Goal: Information Seeking & Learning: Learn about a topic

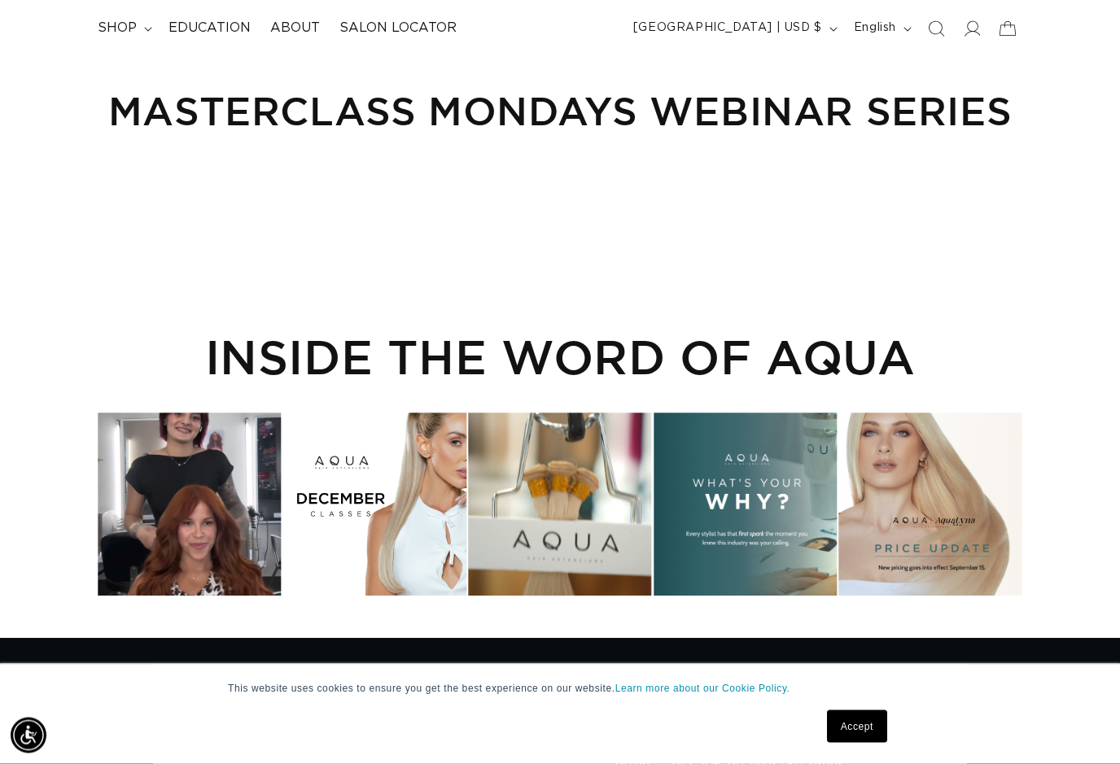
scroll to position [0, 1004]
click at [146, 24] on summary "shop" at bounding box center [123, 28] width 71 height 37
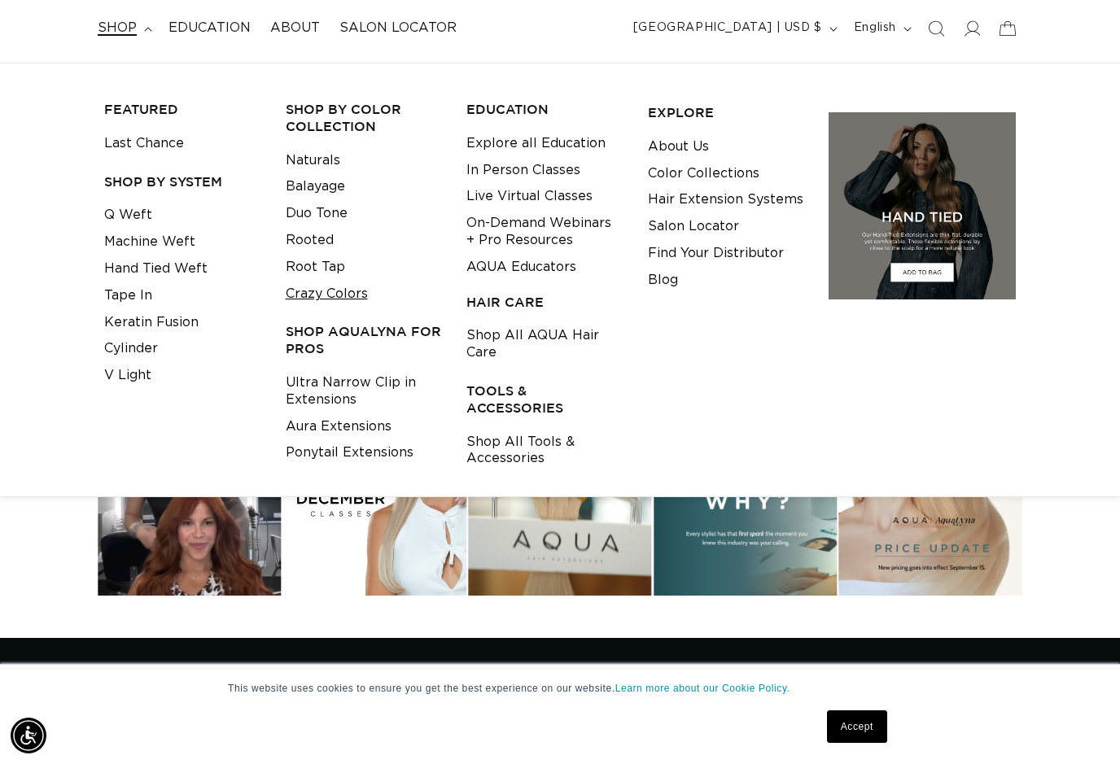
scroll to position [0, 0]
click at [321, 286] on link "Crazy Colors" at bounding box center [327, 294] width 82 height 27
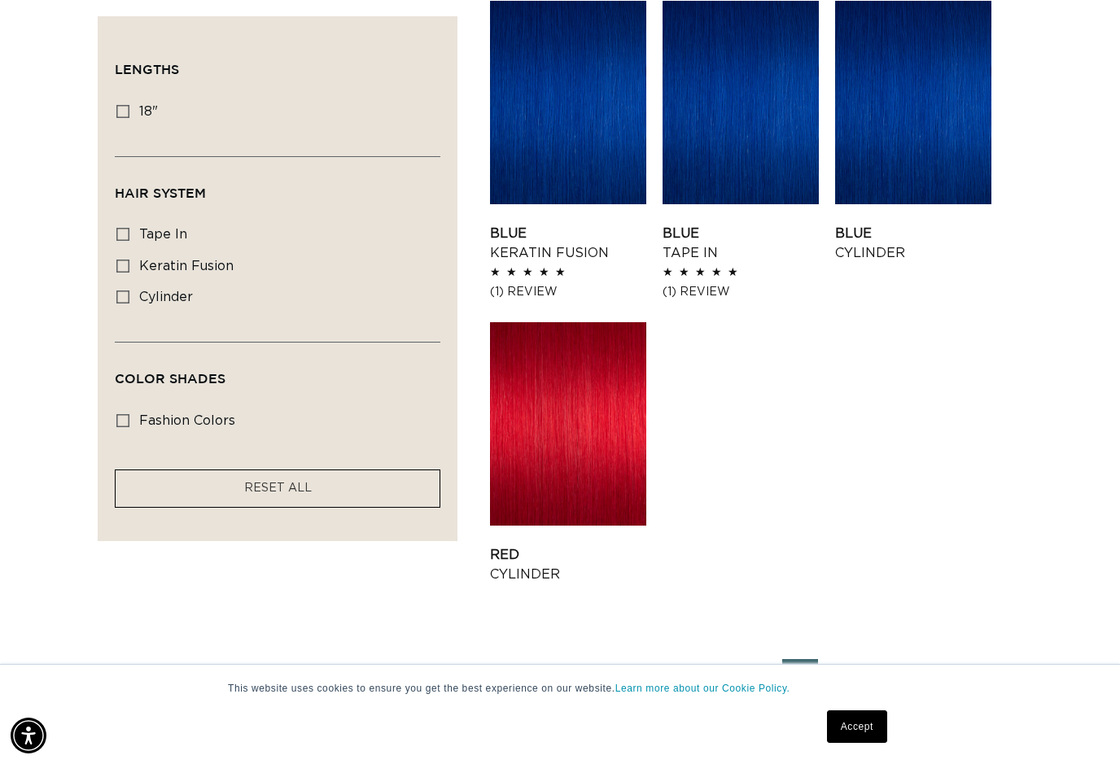
scroll to position [1875, 0]
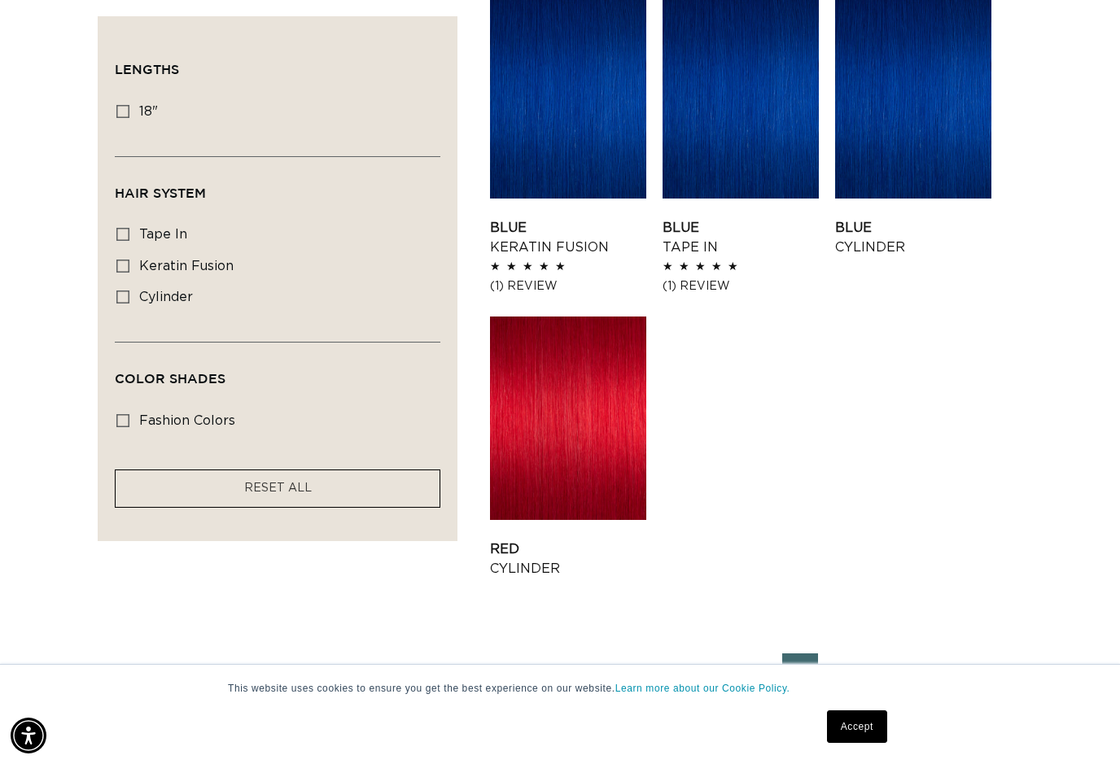
click at [767, 662] on link "2" at bounding box center [756, 671] width 36 height 36
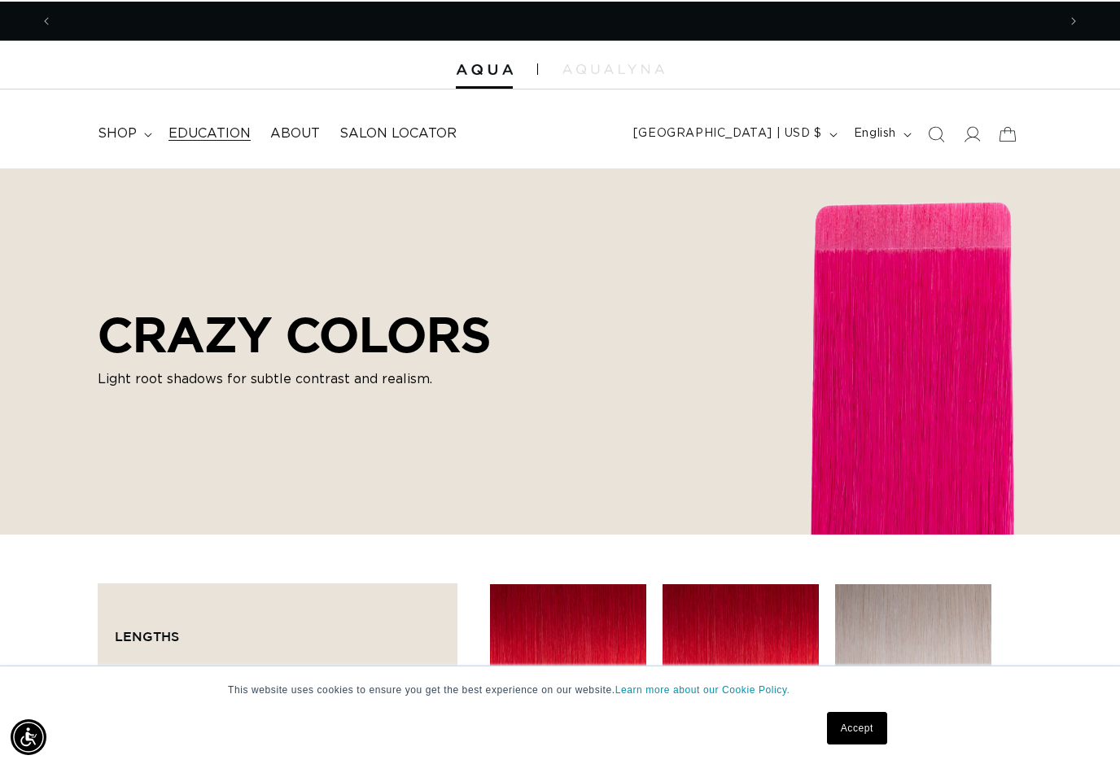
scroll to position [0, 1004]
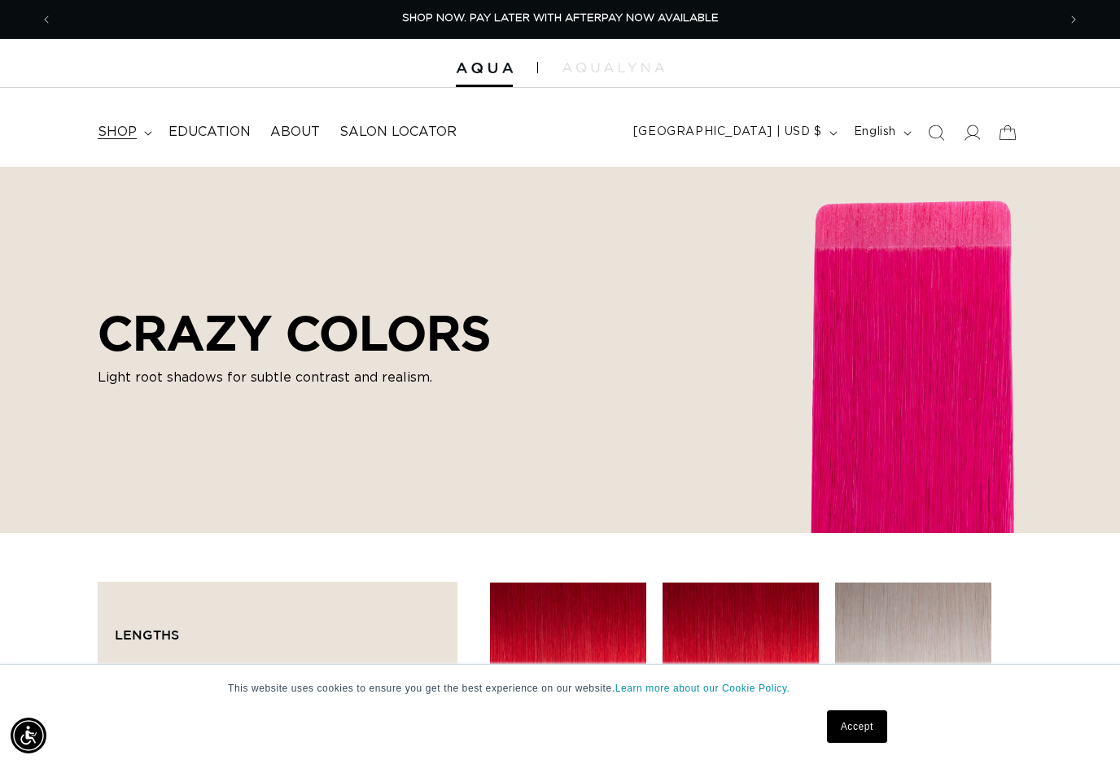
click at [151, 134] on summary "shop" at bounding box center [123, 132] width 71 height 37
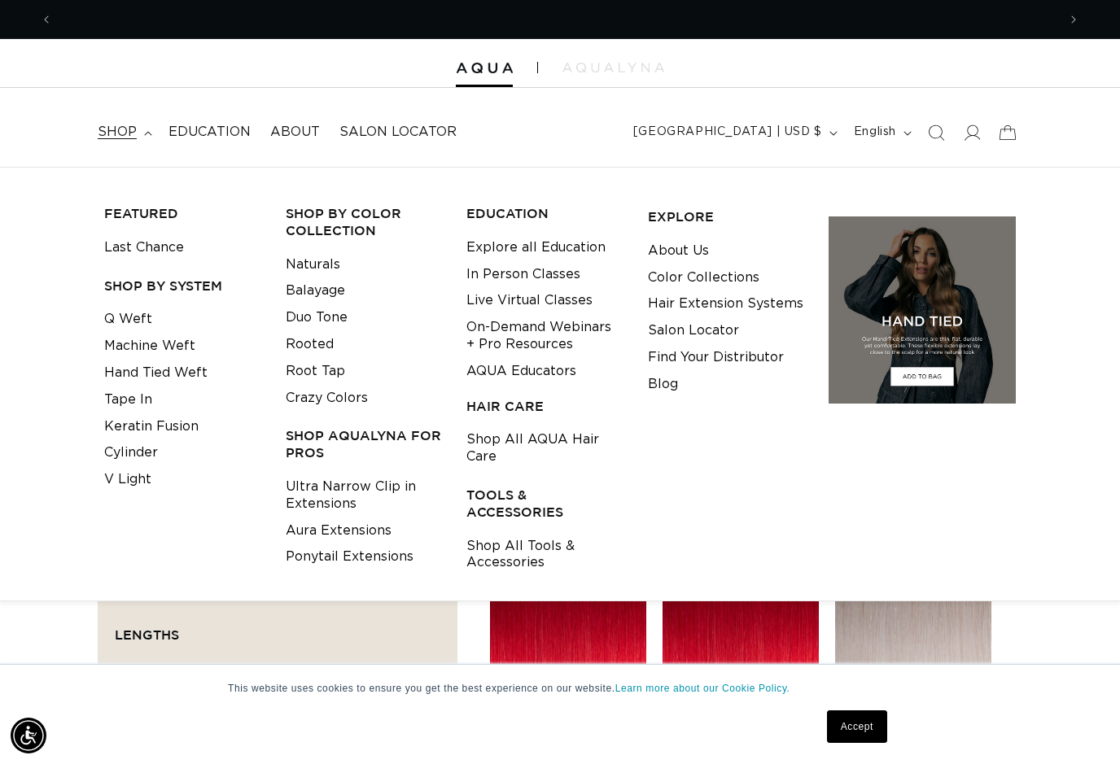
scroll to position [0, 0]
click at [149, 278] on h3 "SHOP BY SYSTEM" at bounding box center [182, 286] width 156 height 17
click at [317, 263] on link "Naturals" at bounding box center [313, 264] width 55 height 27
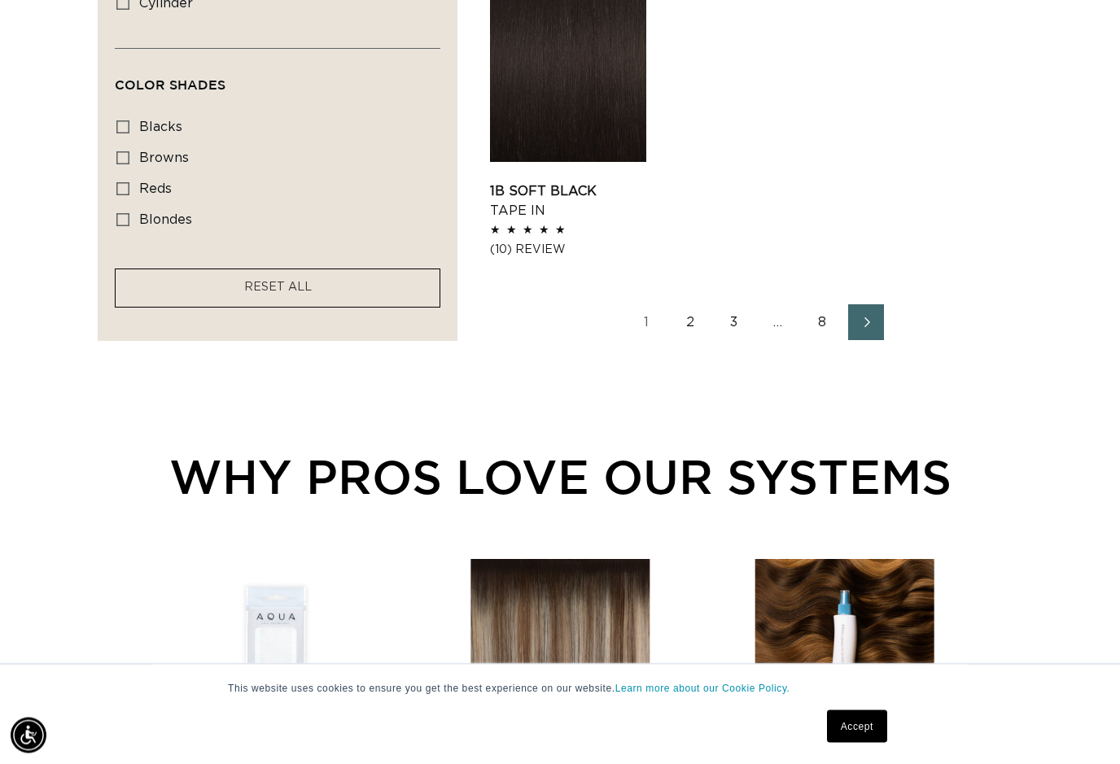
scroll to position [2235, 0]
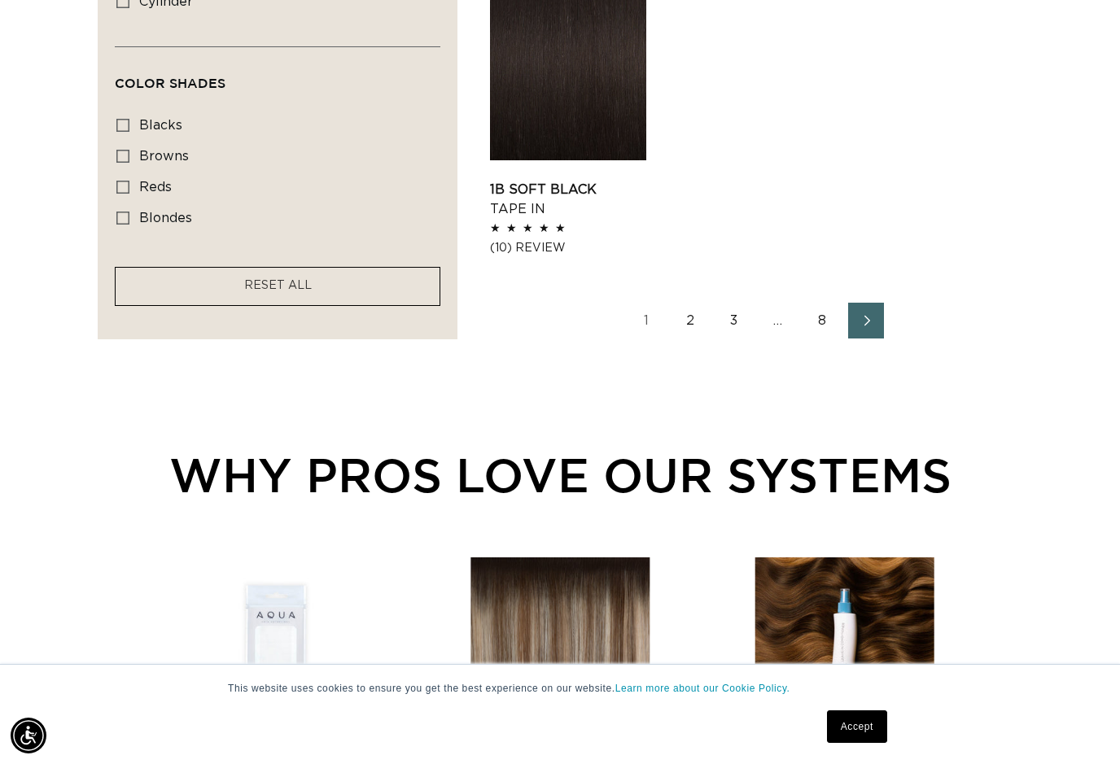
click at [881, 308] on link "Next page" at bounding box center [866, 321] width 36 height 36
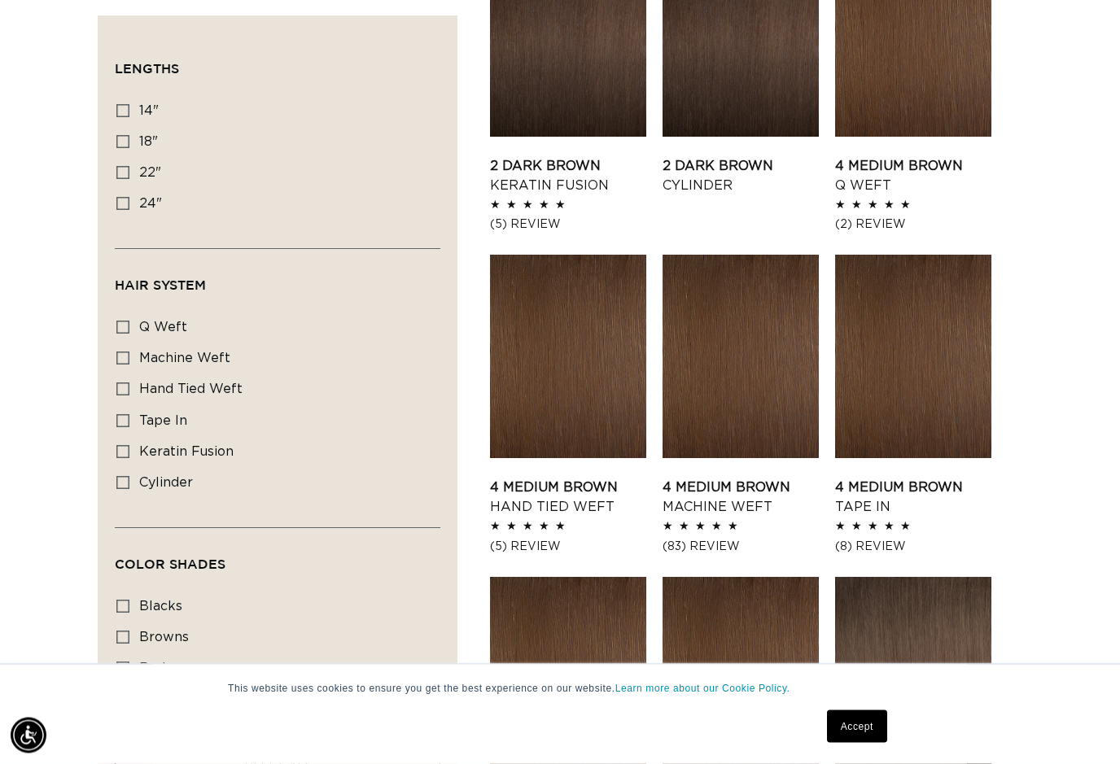
scroll to position [1293, 0]
click at [120, 663] on icon at bounding box center [122, 668] width 13 height 13
click at [120, 663] on input "reds reds (20 products)" at bounding box center [122, 668] width 13 height 13
checkbox input "true"
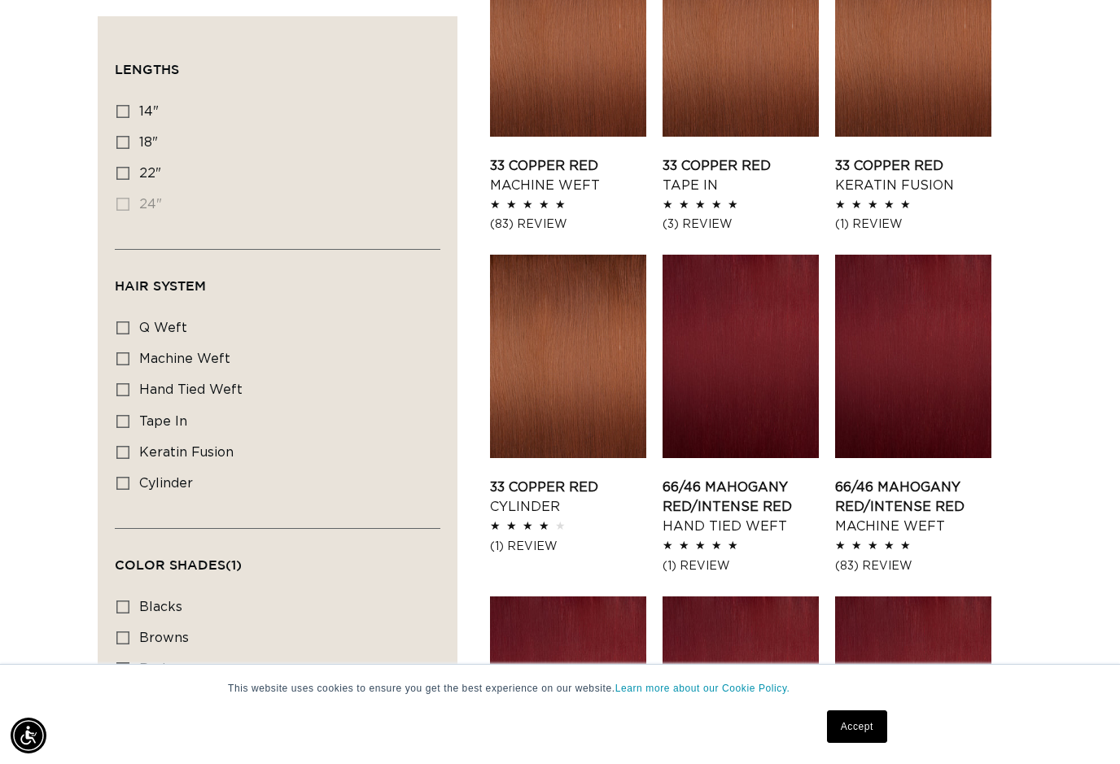
click at [859, 743] on link "Accept" at bounding box center [857, 726] width 60 height 33
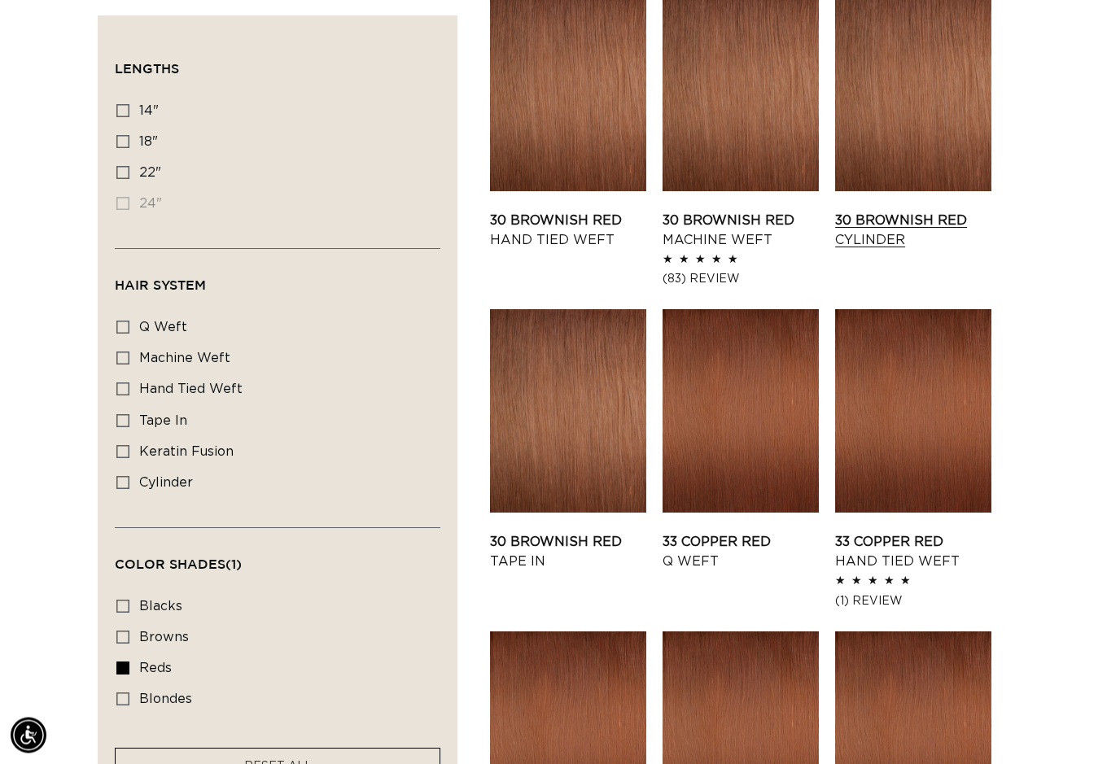
scroll to position [507, 0]
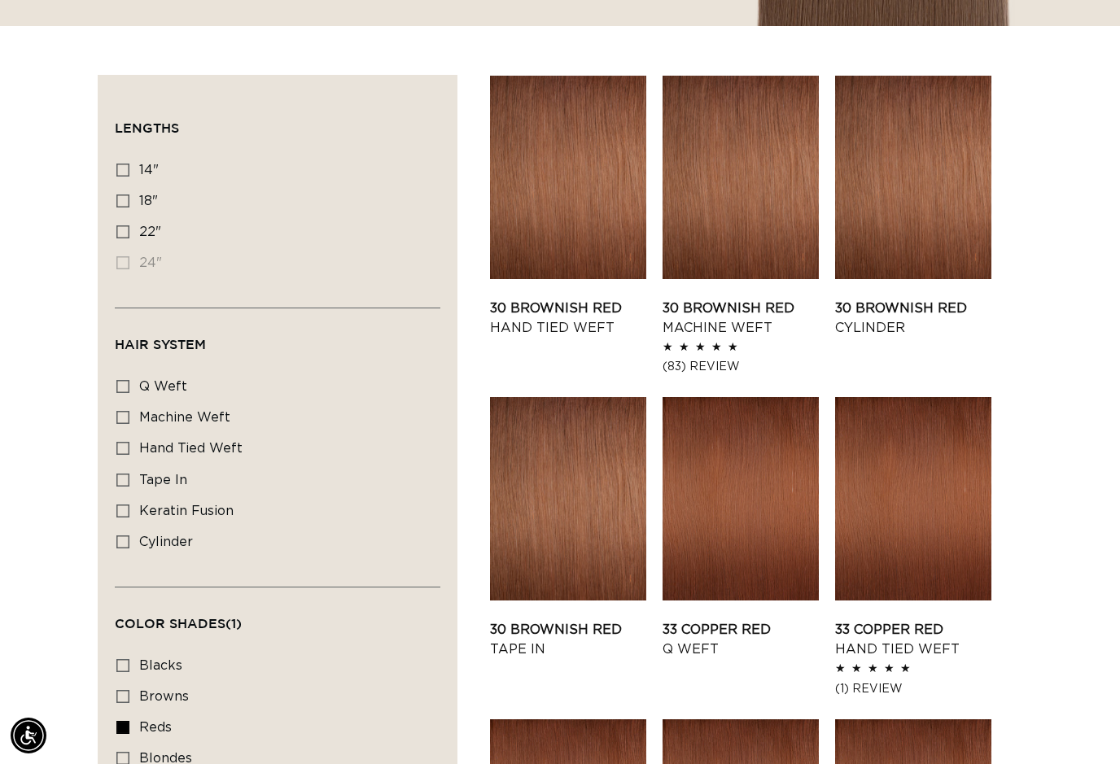
click at [114, 382] on div "Filter: Lengths (0) Lengths 14" 14" (11 products) 18" 18" (19 products) 22" 24"" at bounding box center [278, 477] width 360 height 805
click at [120, 385] on icon at bounding box center [122, 386] width 13 height 13
click at [120, 385] on input "q weft q weft (1 product)" at bounding box center [122, 386] width 13 height 13
checkbox input "true"
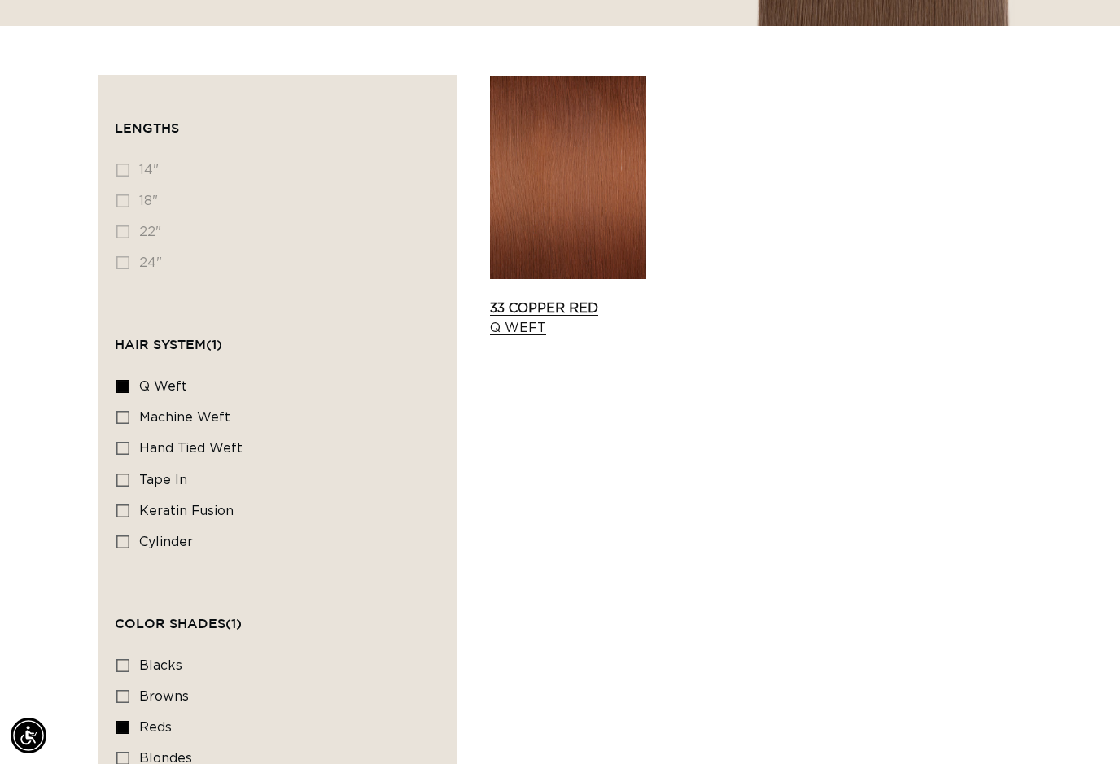
scroll to position [0, 2008]
click at [124, 417] on icon at bounding box center [122, 417] width 13 height 13
click at [124, 417] on input "machine weft machine weft (4 products)" at bounding box center [122, 417] width 13 height 13
checkbox input "true"
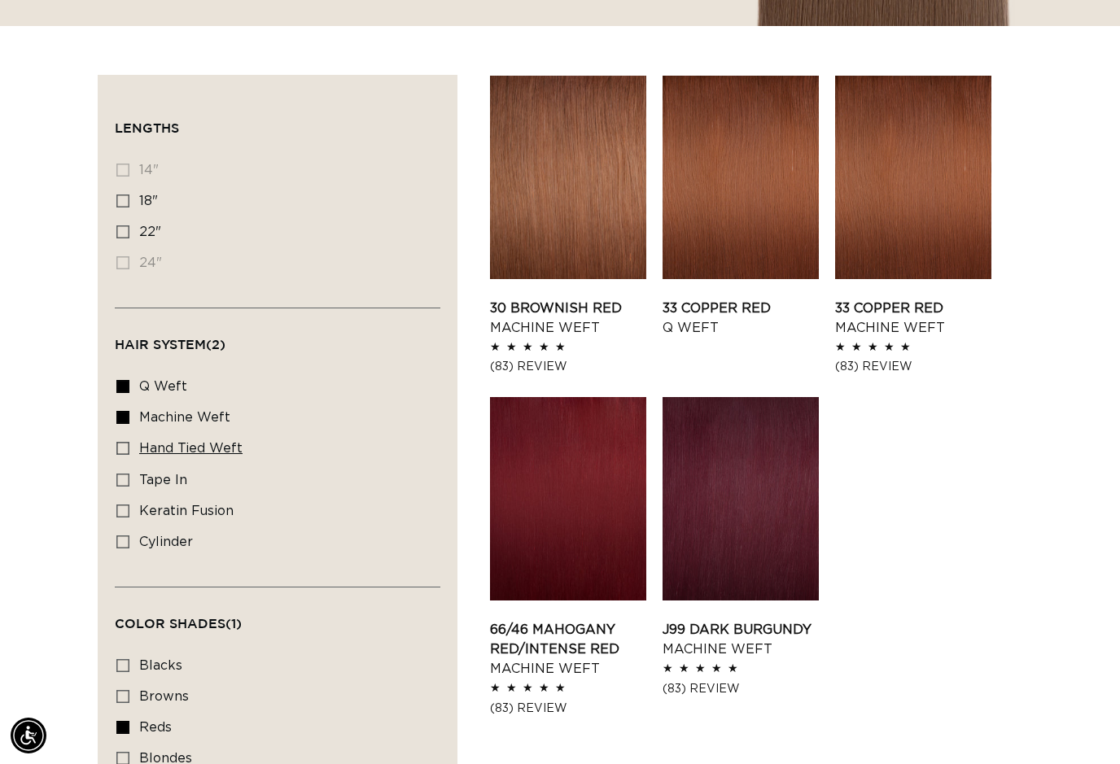
click at [124, 447] on icon at bounding box center [122, 448] width 13 height 13
click at [124, 447] on input "hand tied weft hand tied weft (4 products)" at bounding box center [122, 448] width 13 height 13
checkbox input "true"
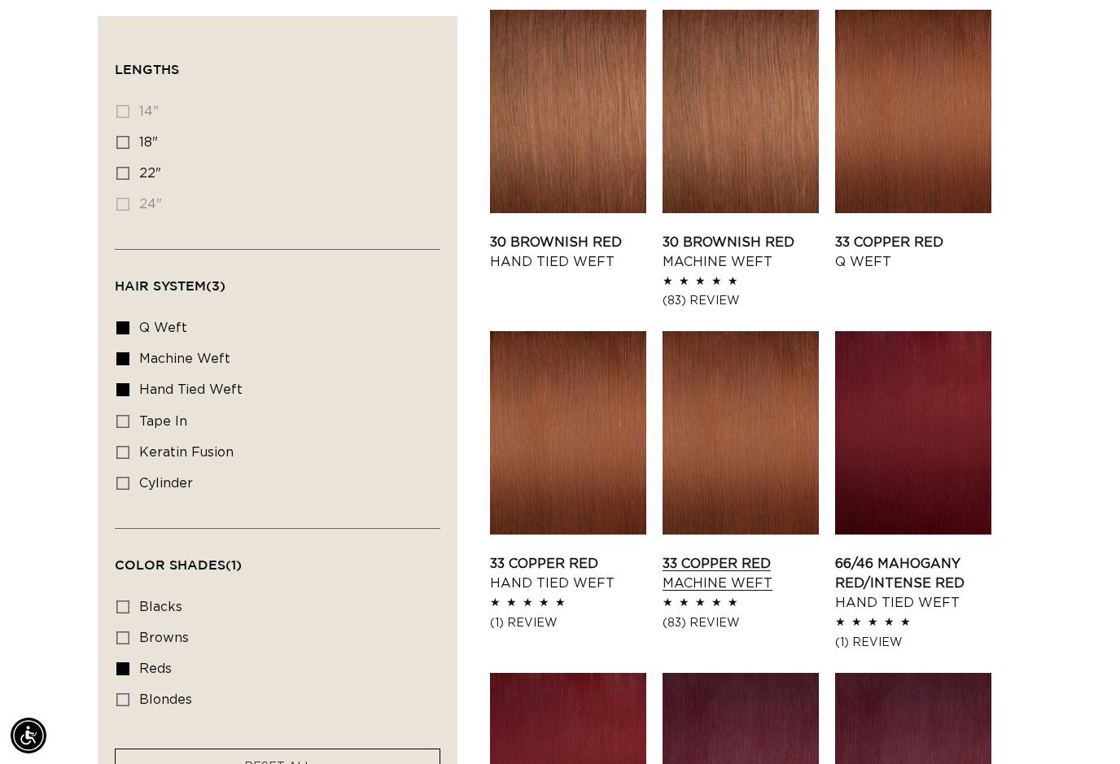
click at [753, 554] on link "33 Copper Red Machine Weft" at bounding box center [740, 573] width 156 height 39
click at [931, 233] on link "33 Copper Red Q Weft" at bounding box center [913, 252] width 156 height 39
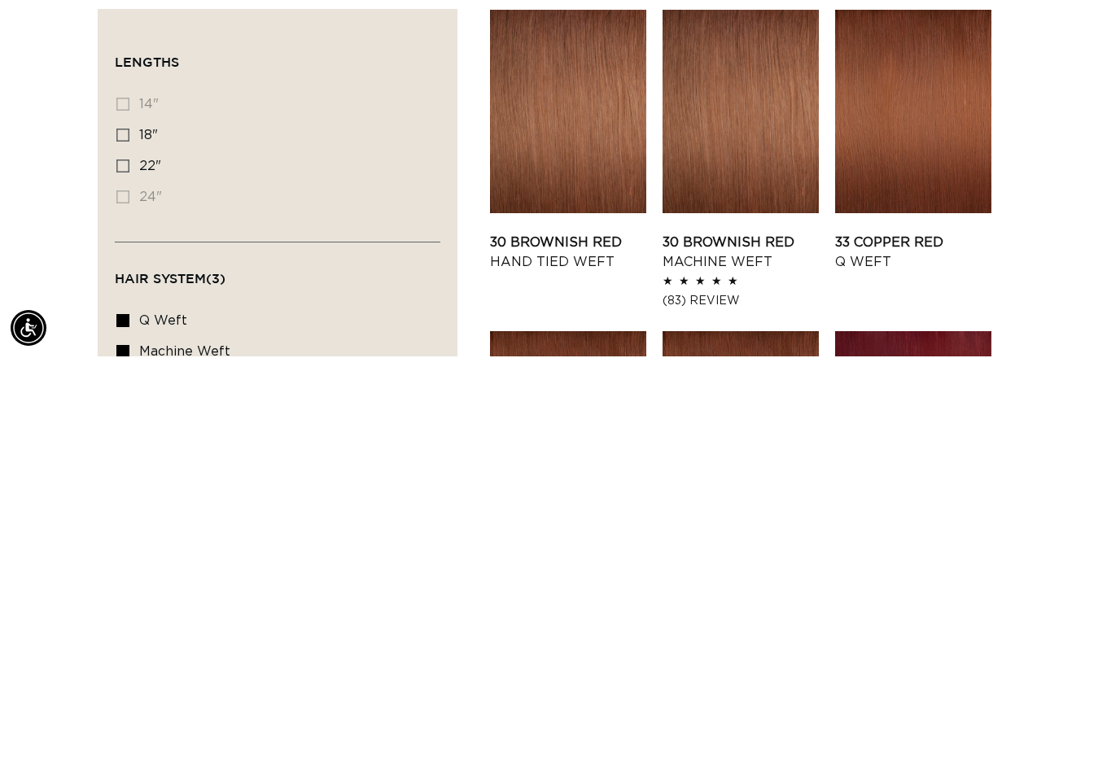
scroll to position [573, 0]
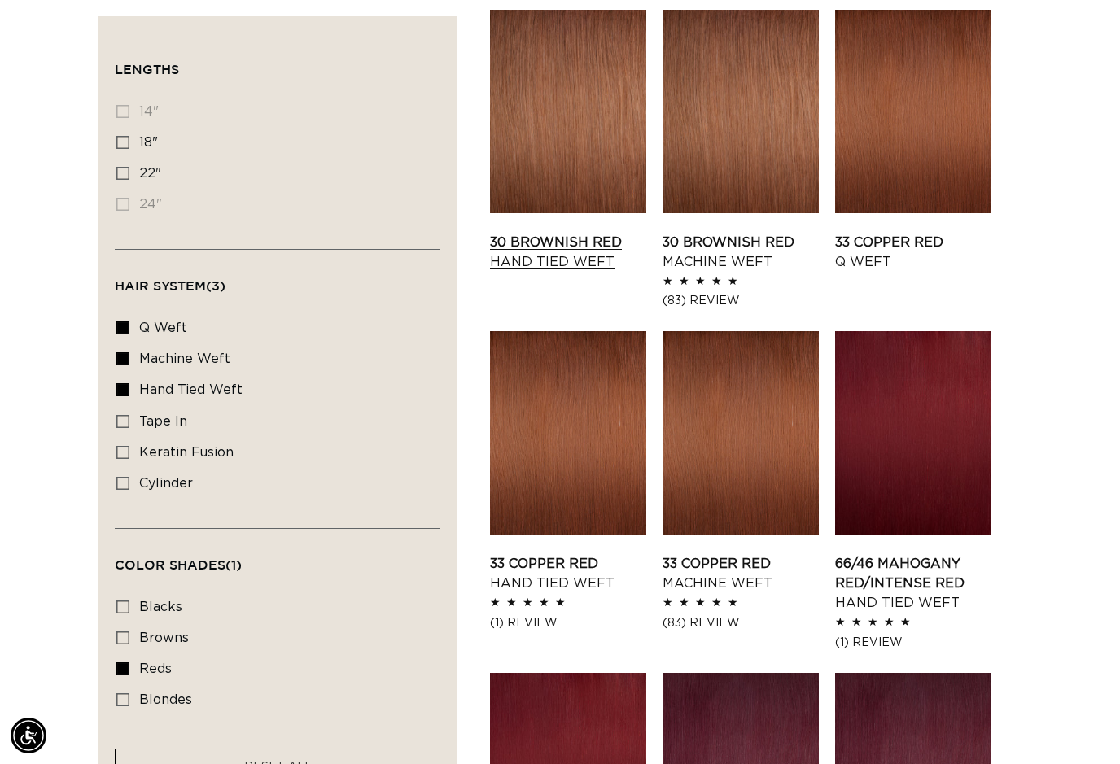
click at [555, 233] on link "30 Brownish Red Hand Tied Weft" at bounding box center [568, 252] width 156 height 39
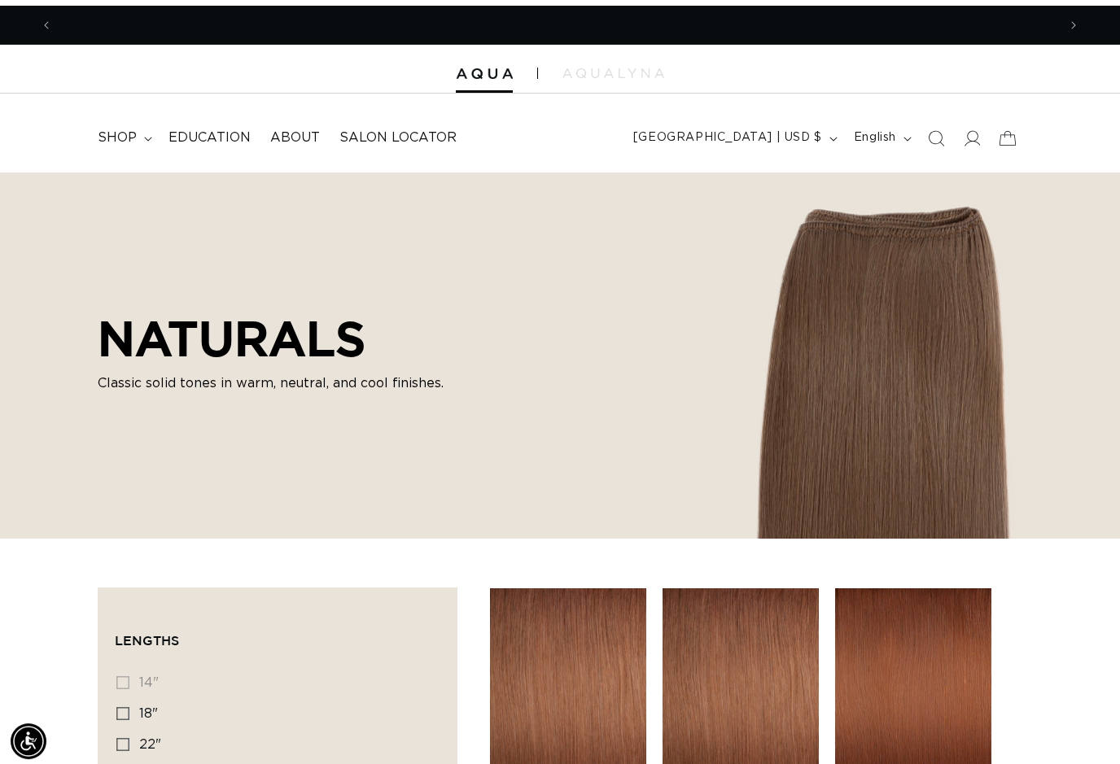
scroll to position [0, 0]
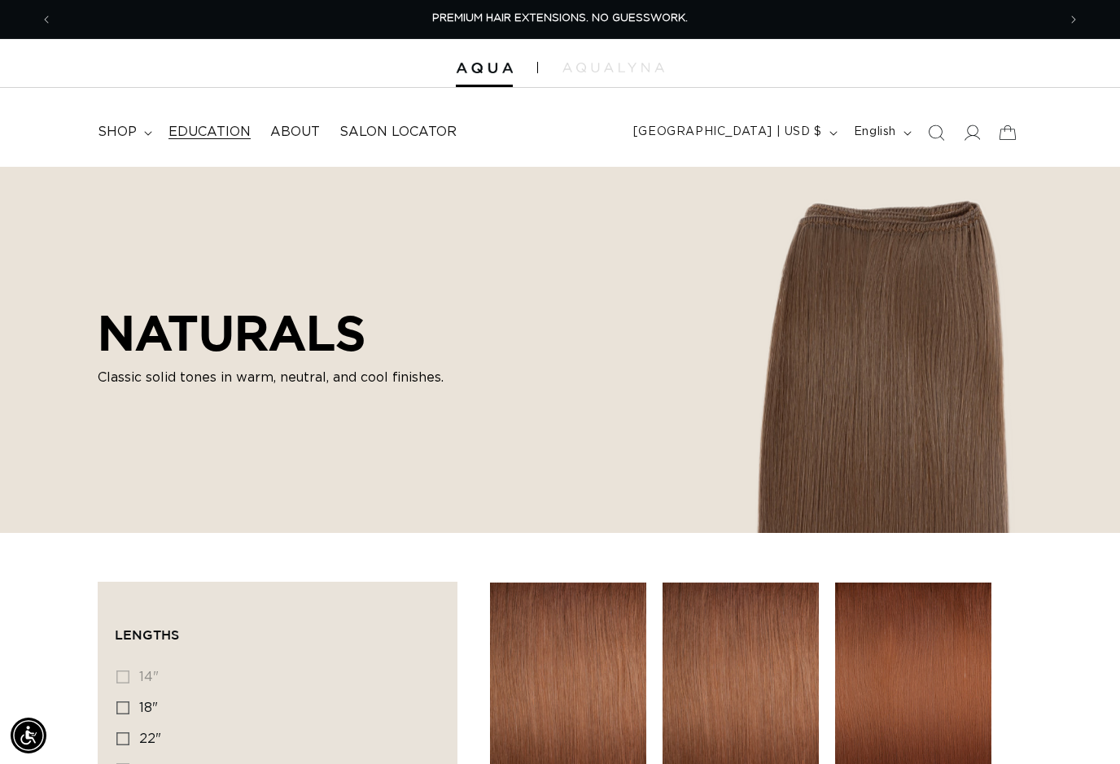
click at [203, 122] on link "Education" at bounding box center [210, 132] width 102 height 37
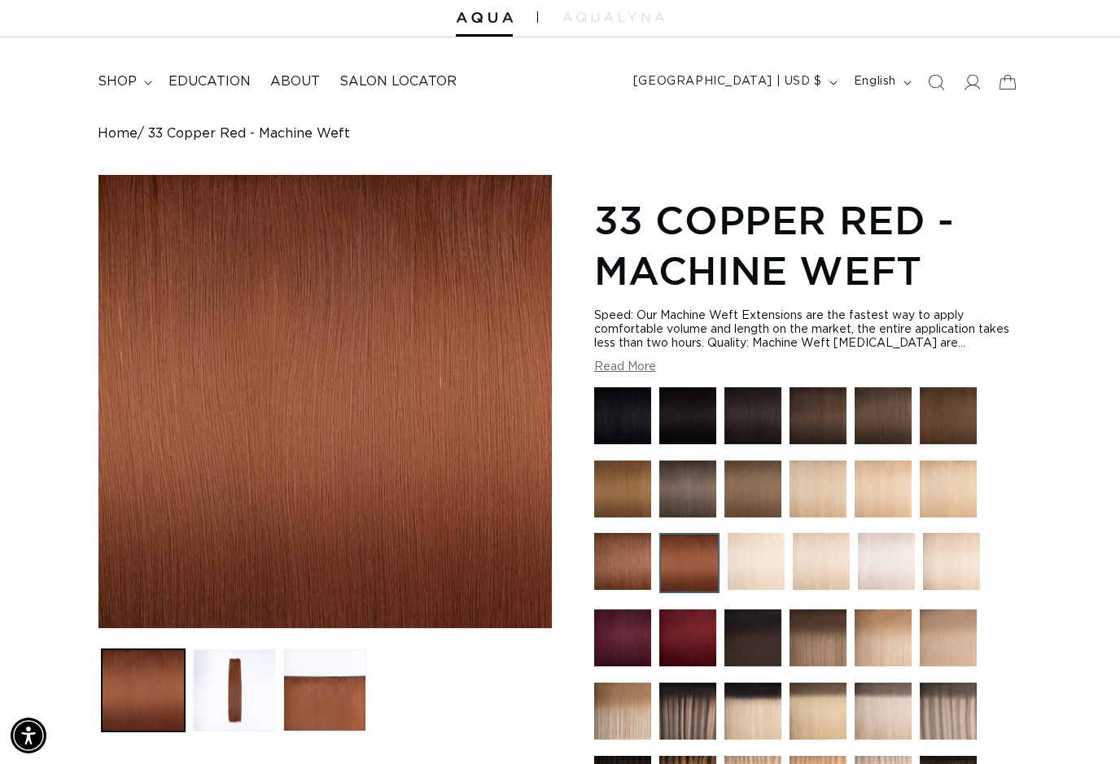
scroll to position [54, 0]
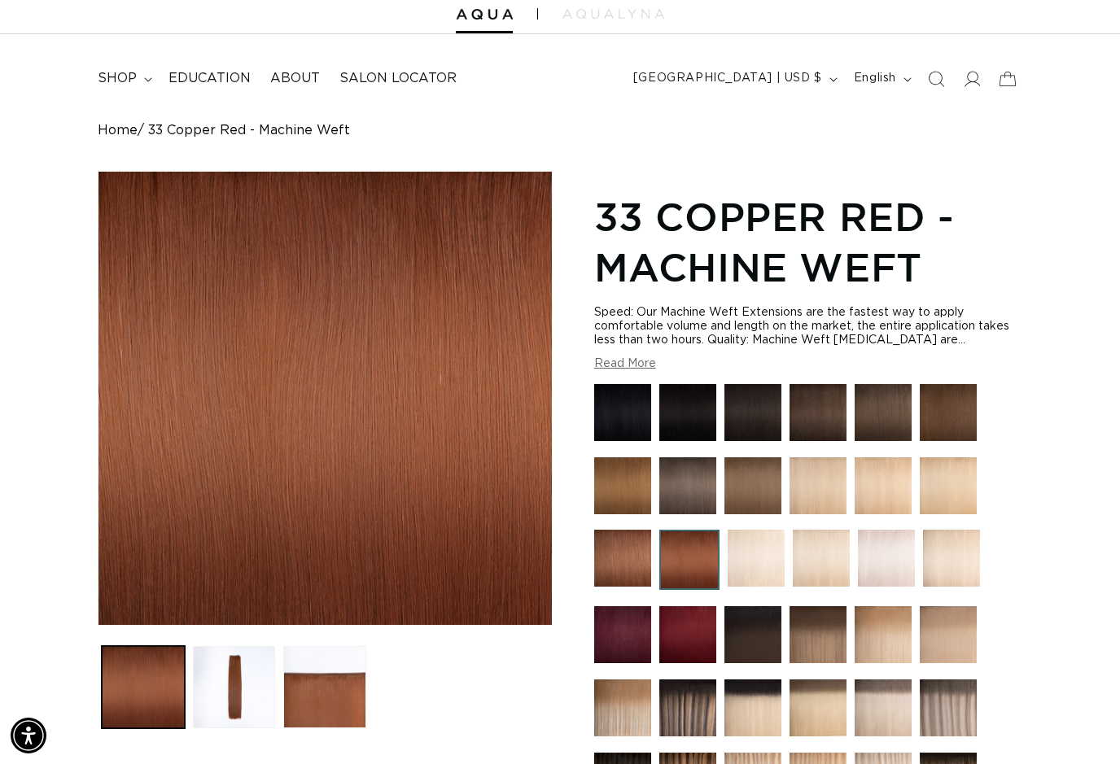
click at [648, 366] on button "Read More" at bounding box center [625, 364] width 62 height 14
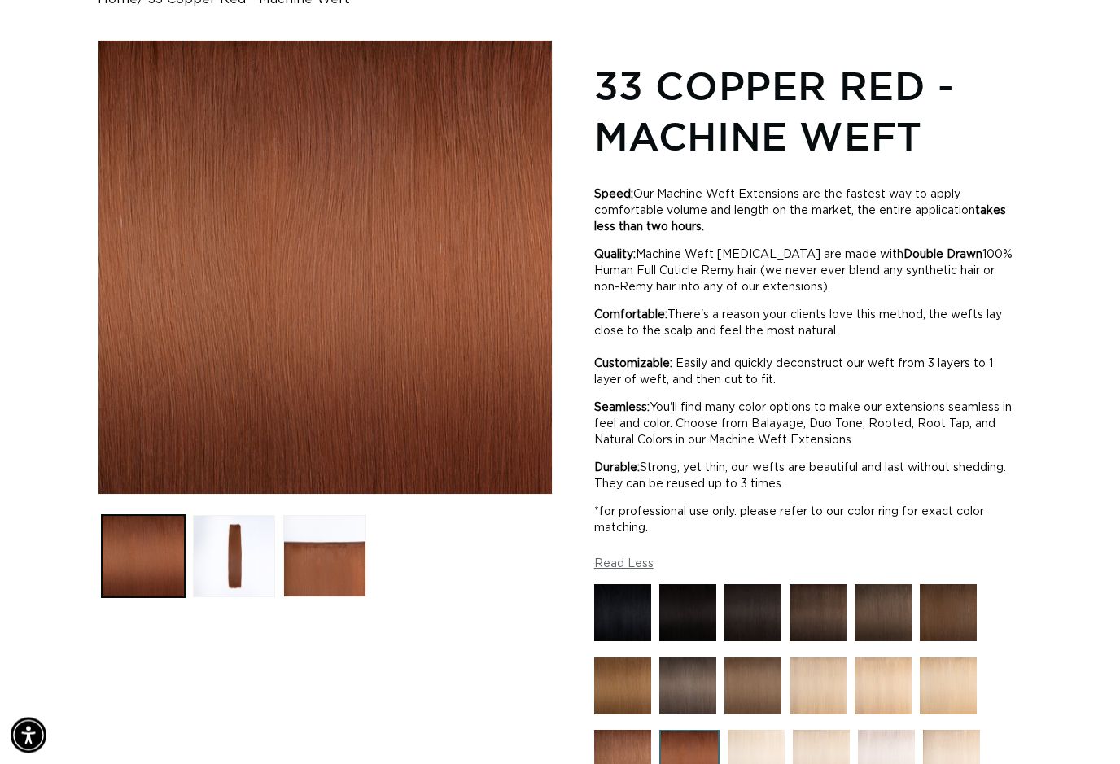
scroll to position [185, 0]
click at [217, 557] on button "Load image 2 in gallery view" at bounding box center [234, 556] width 83 height 83
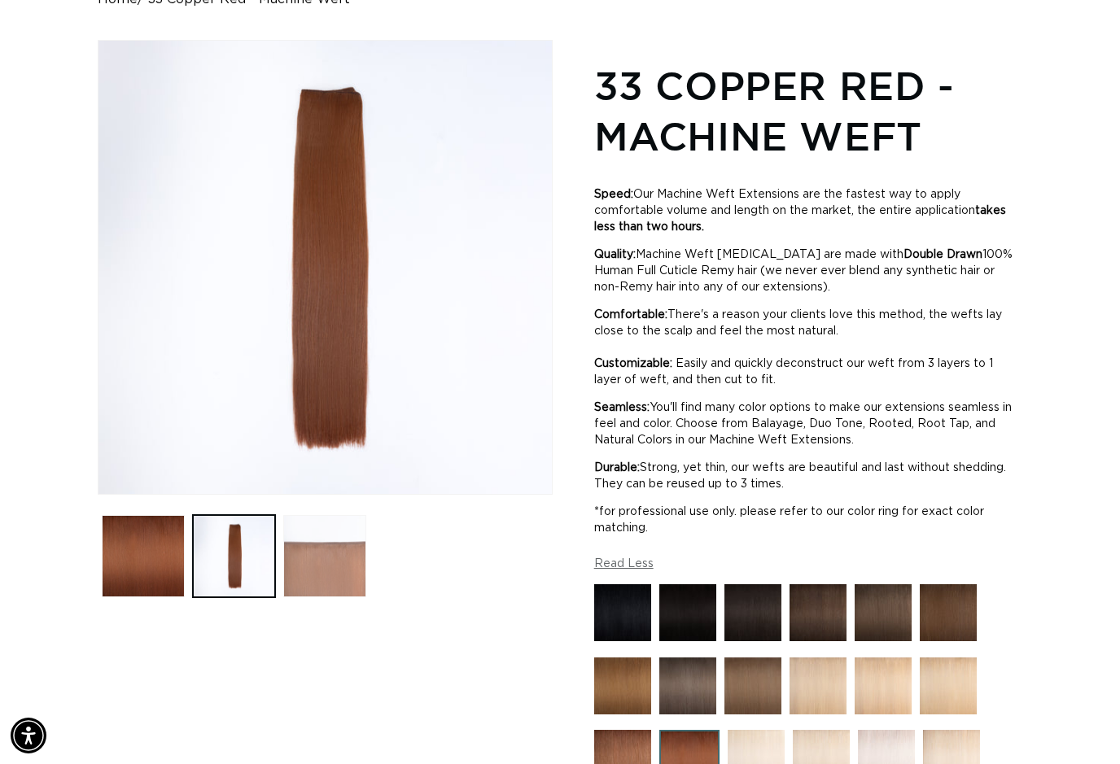
click at [298, 565] on button "Load image 3 in gallery view" at bounding box center [324, 556] width 83 height 83
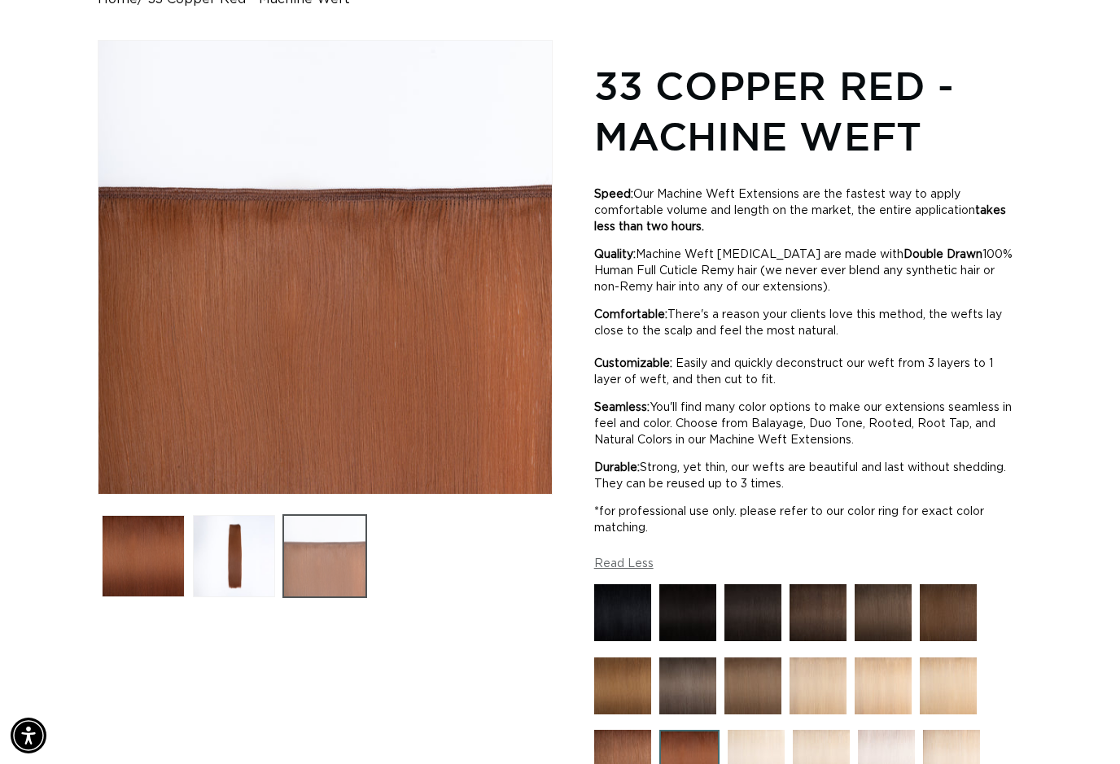
scroll to position [0, 2008]
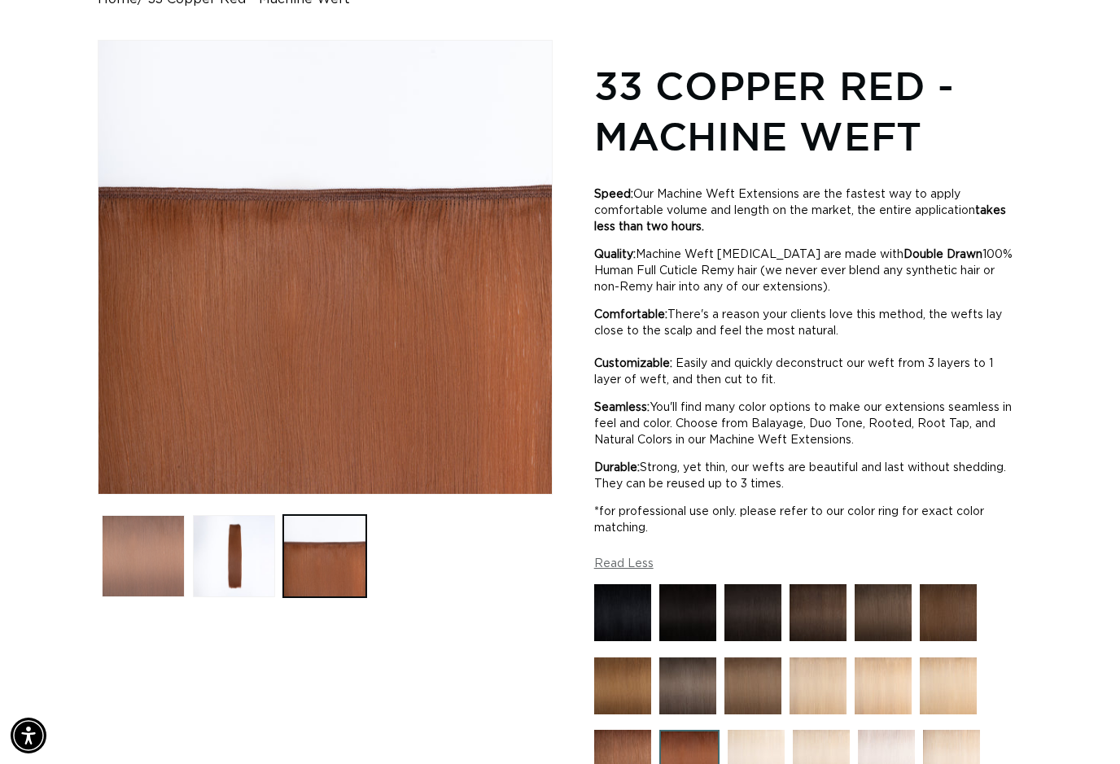
click at [166, 584] on button "Load image 1 in gallery view" at bounding box center [143, 556] width 83 height 83
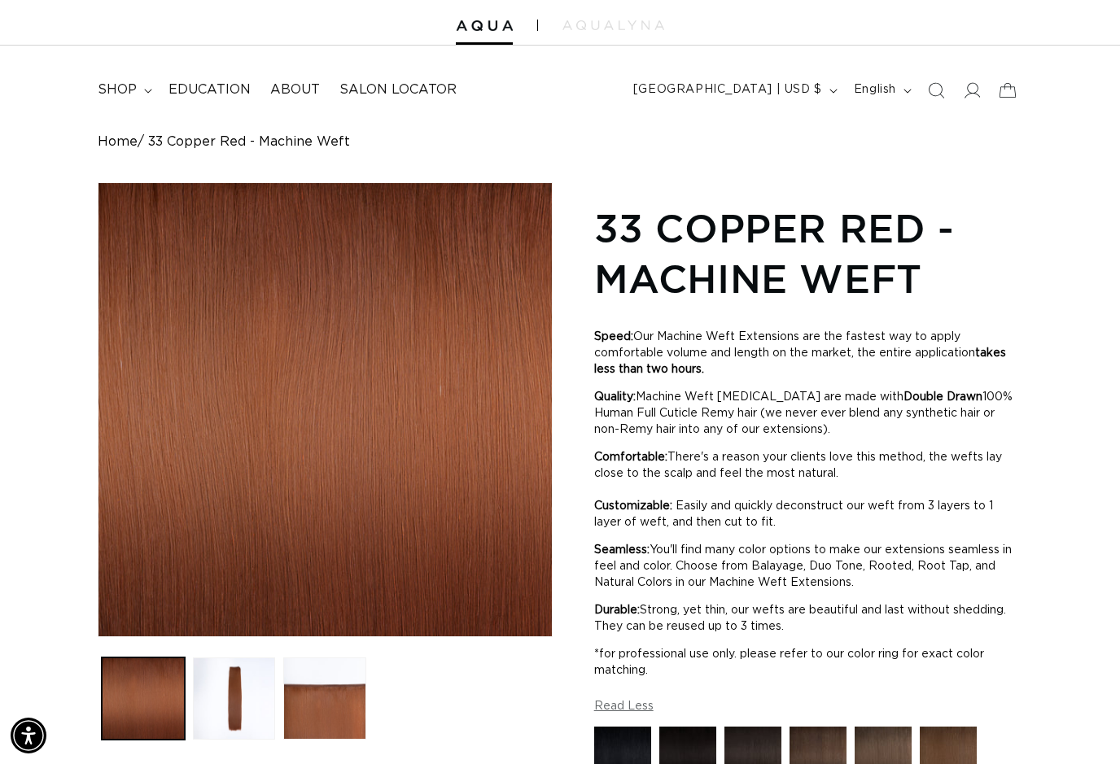
scroll to position [0, 0]
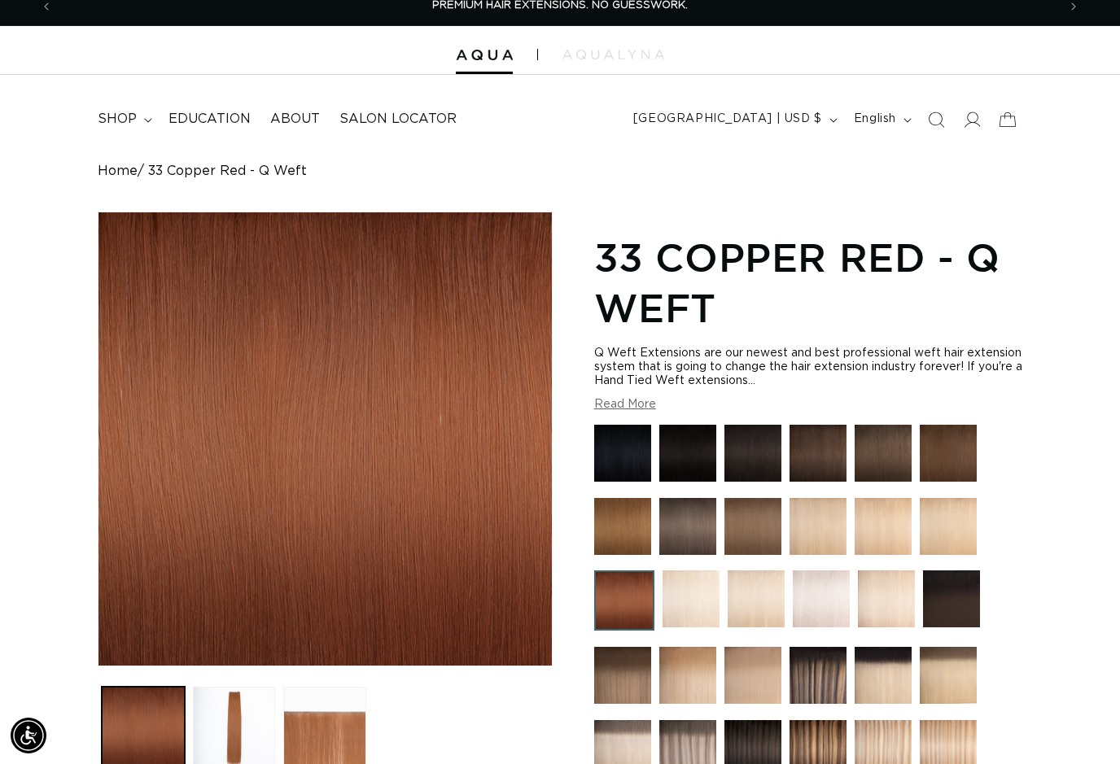
scroll to position [14, 0]
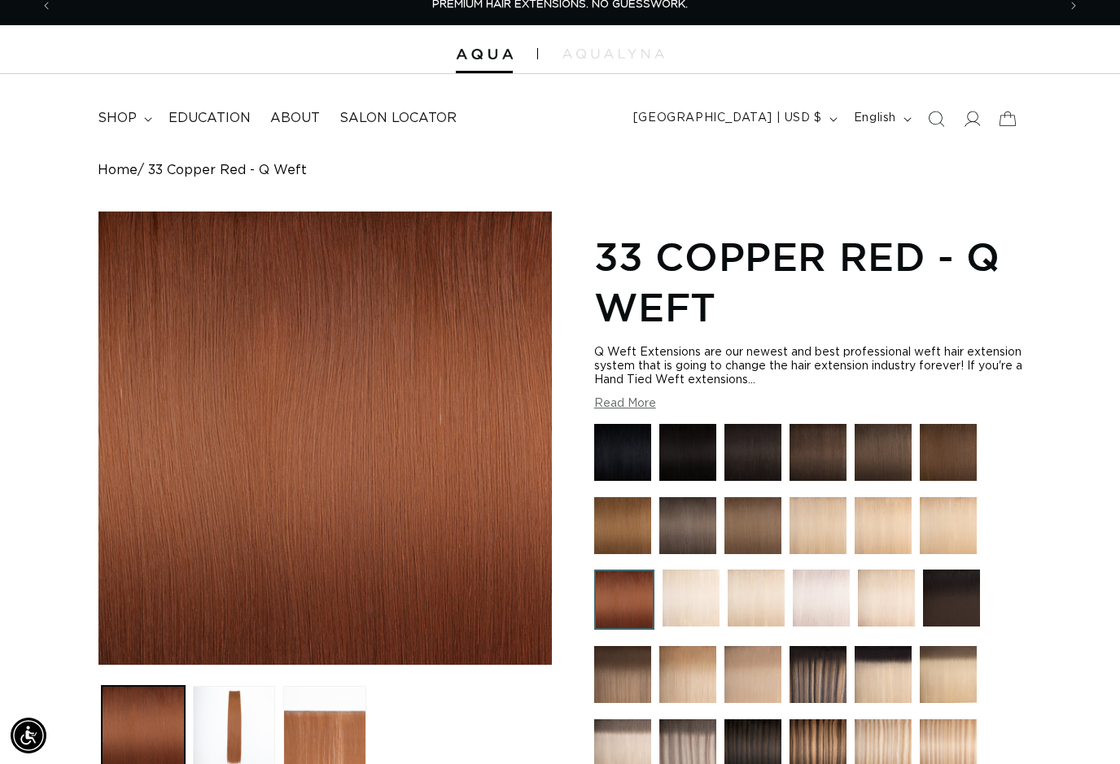
click at [654, 404] on button "Read More" at bounding box center [625, 404] width 62 height 14
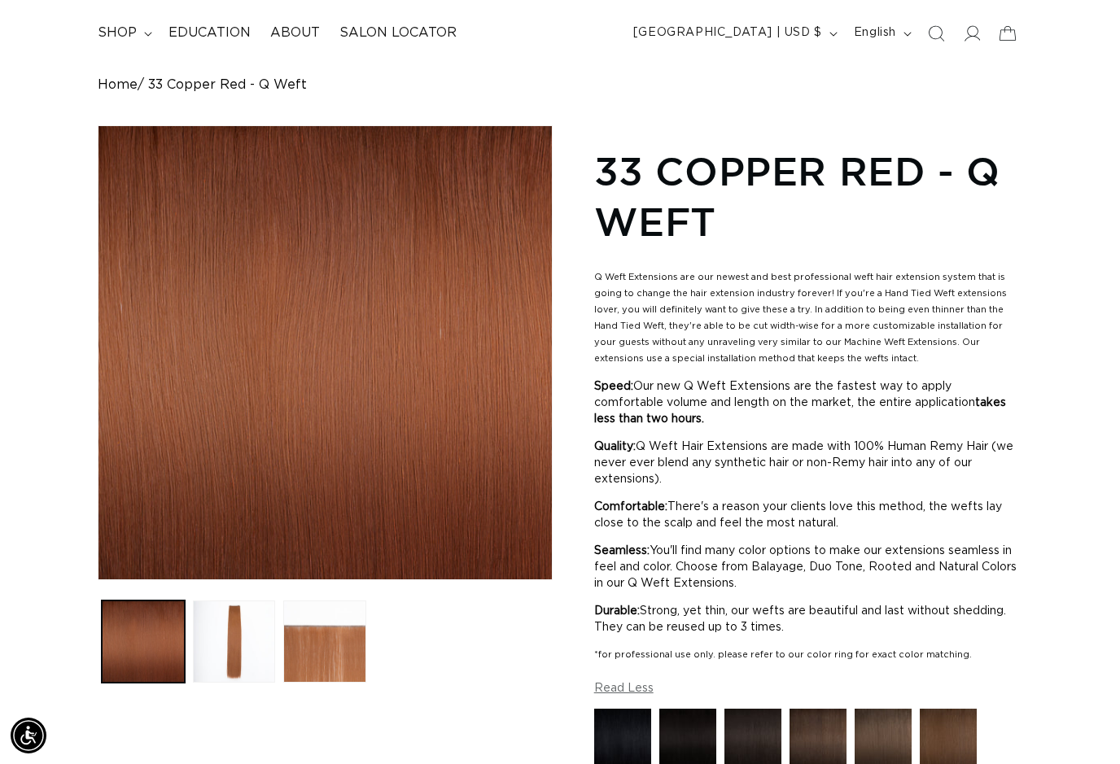
scroll to position [0, 1004]
click at [321, 674] on button "Load image 3 in gallery view" at bounding box center [324, 642] width 83 height 83
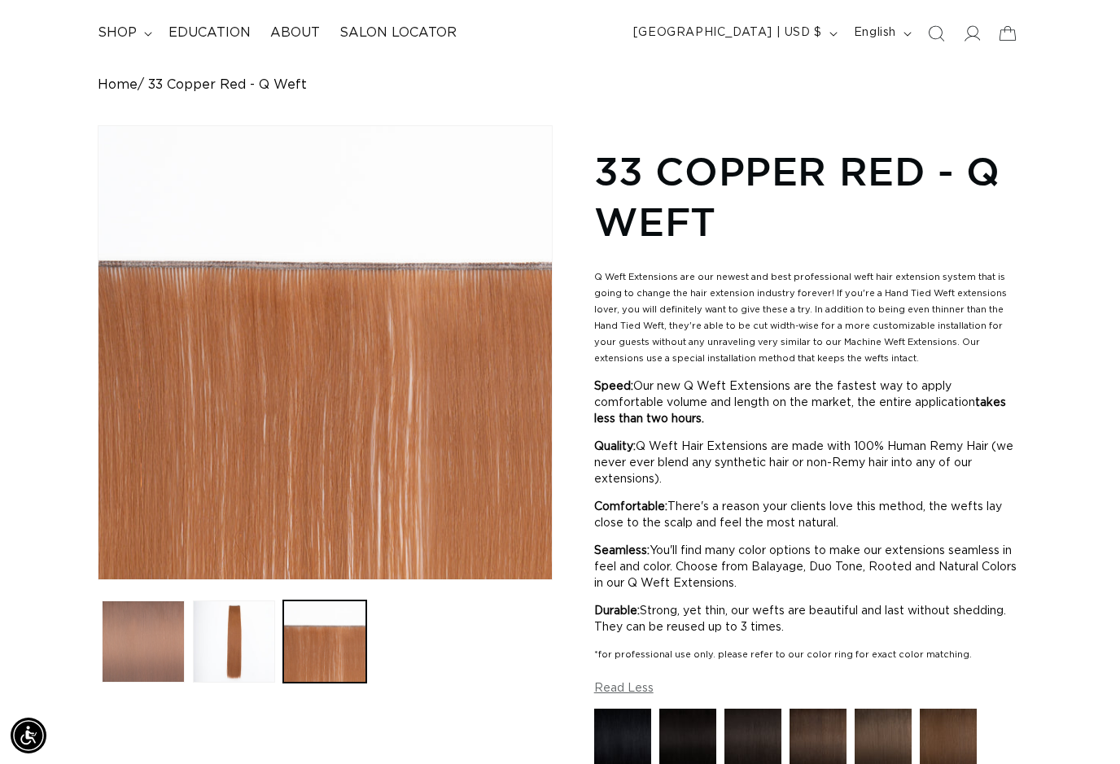
click at [174, 650] on button "Load image 1 in gallery view" at bounding box center [143, 642] width 83 height 83
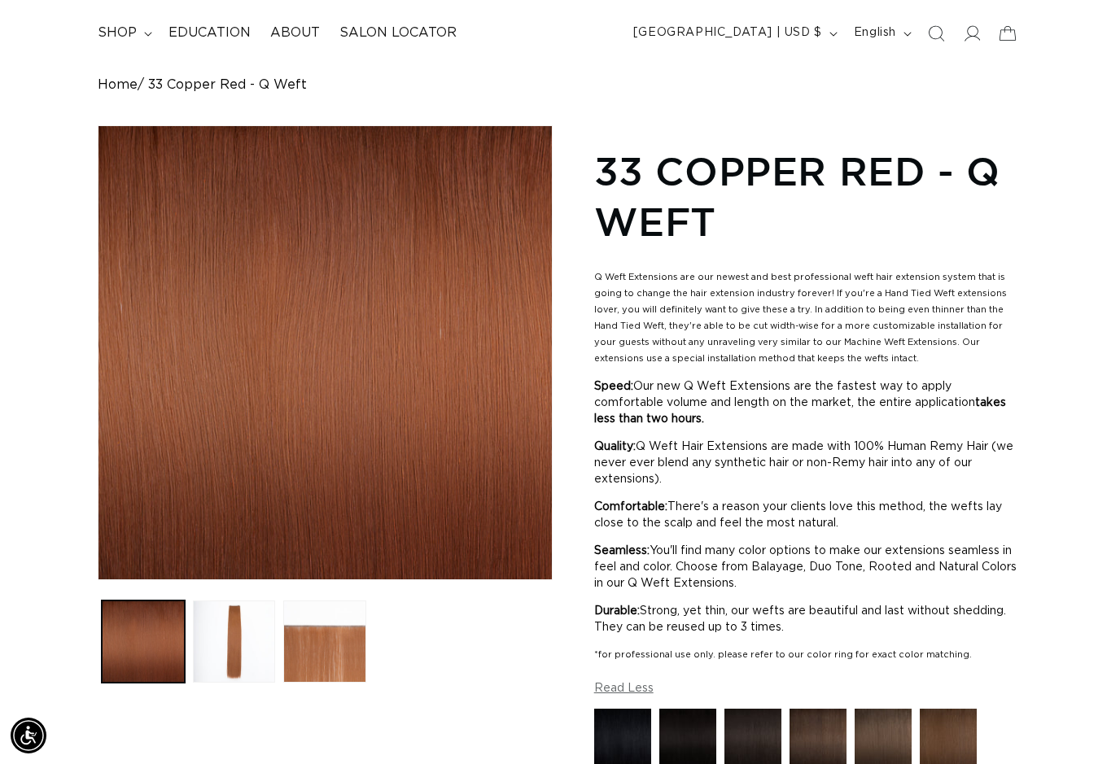
scroll to position [0, 2008]
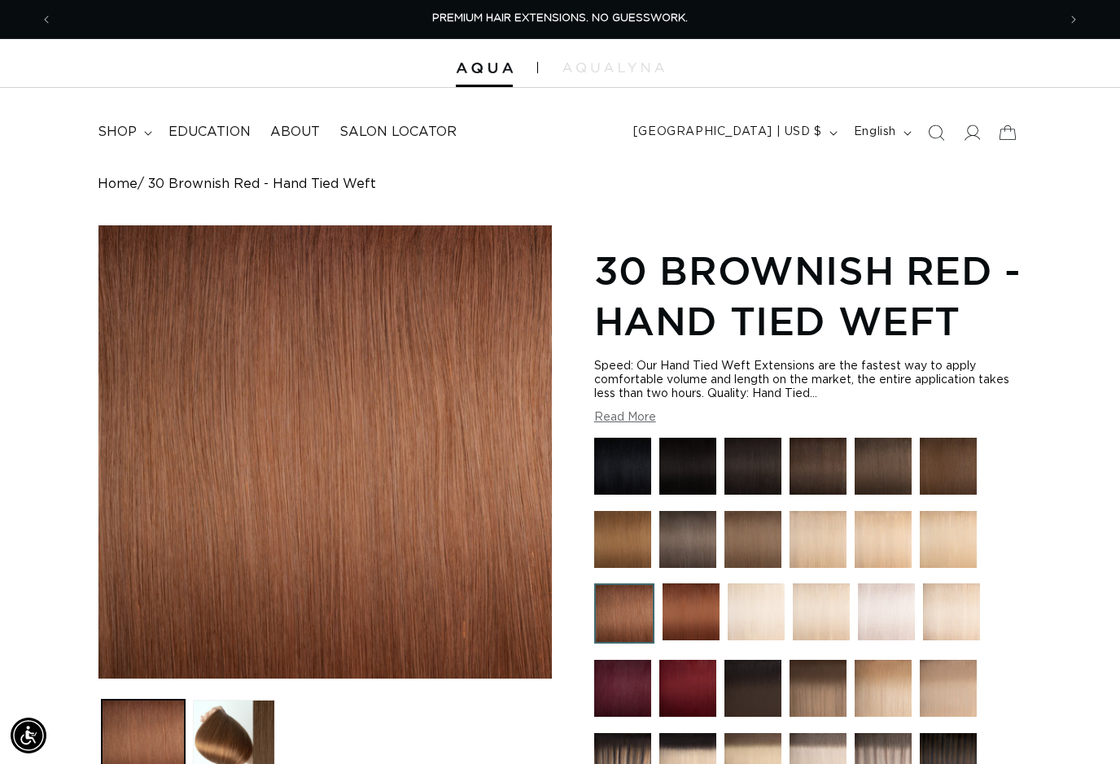
click at [614, 425] on button "Read More" at bounding box center [625, 418] width 62 height 14
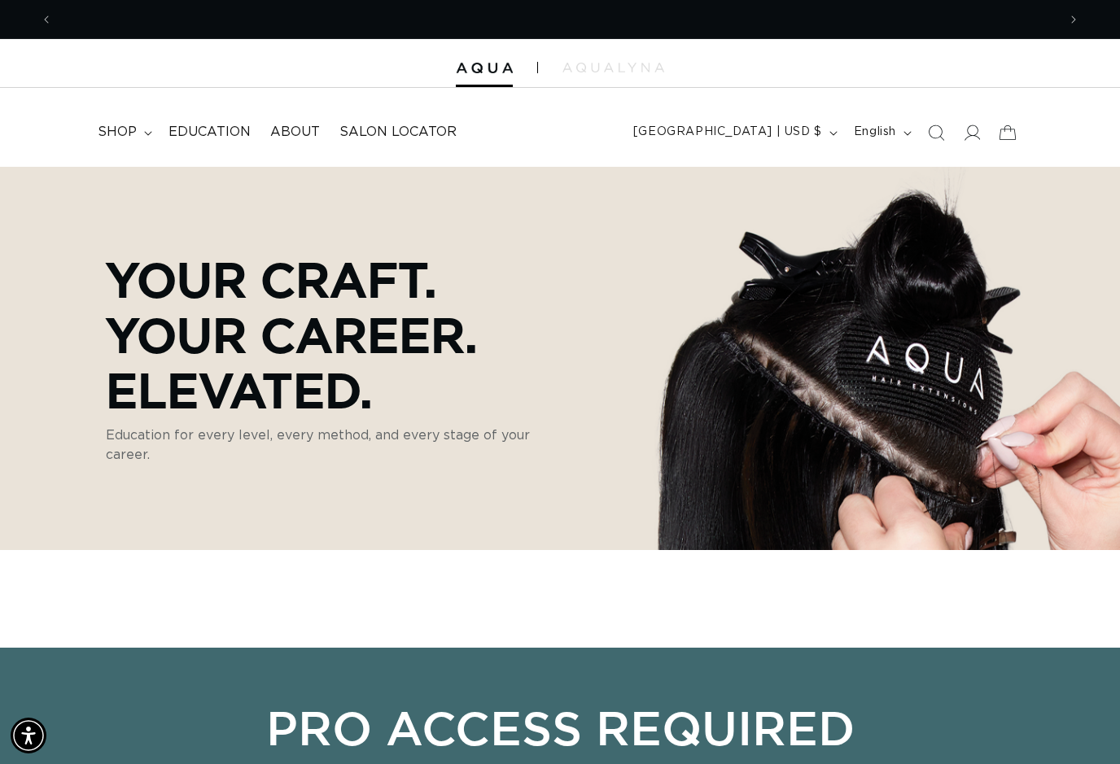
scroll to position [0, 2008]
